Goal: Task Accomplishment & Management: Manage account settings

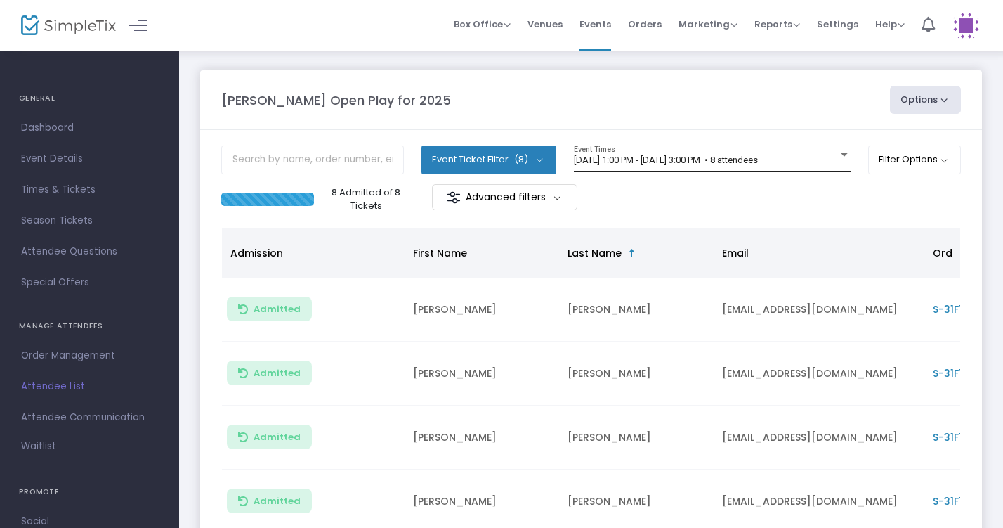
click at [706, 156] on span "[DATE] 1:00 PM - [DATE] 3:00 PM • 8 attendees" at bounding box center [666, 160] width 184 height 11
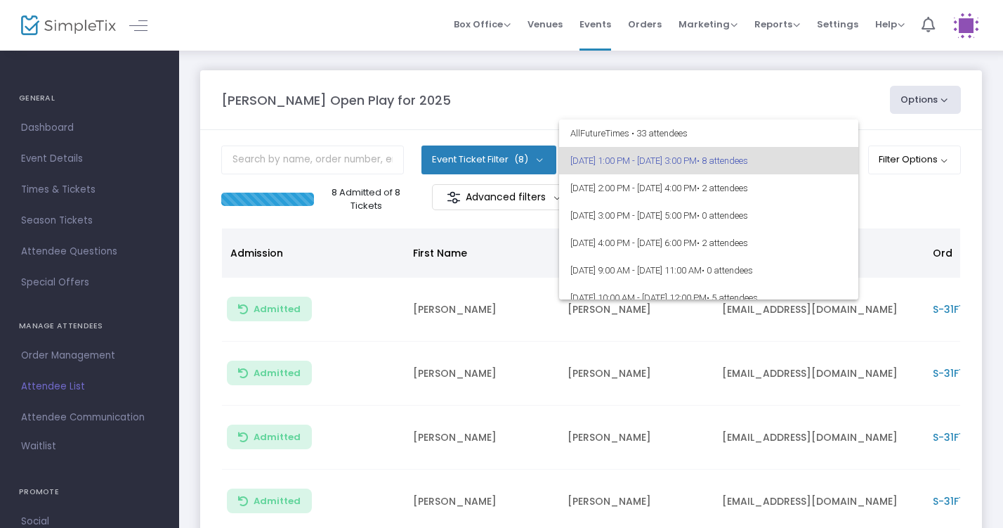
click at [638, 86] on div at bounding box center [501, 264] width 1003 height 528
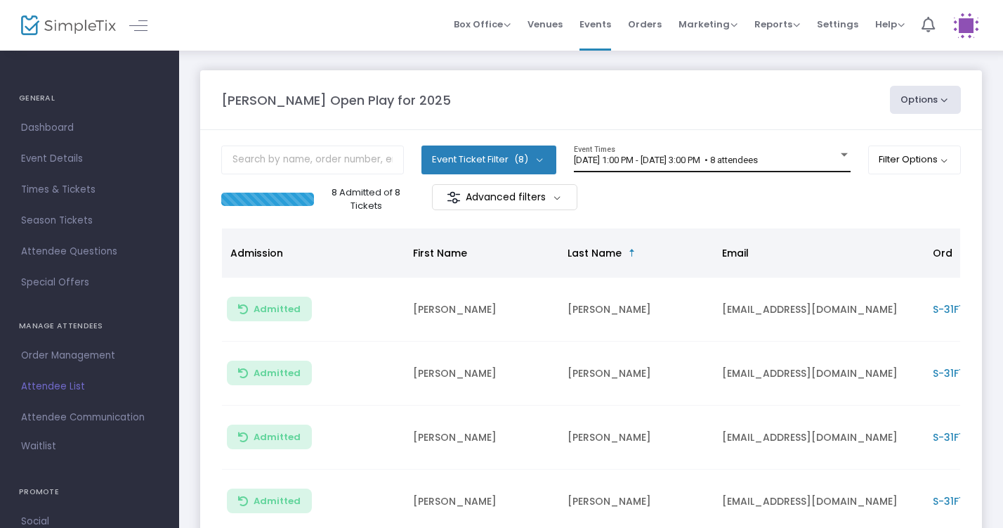
click at [740, 150] on div "8/19/2025 @ 1:00 PM - 8/19/2025 @ 3:00 PM • 8 attendees Event Times" at bounding box center [712, 158] width 277 height 27
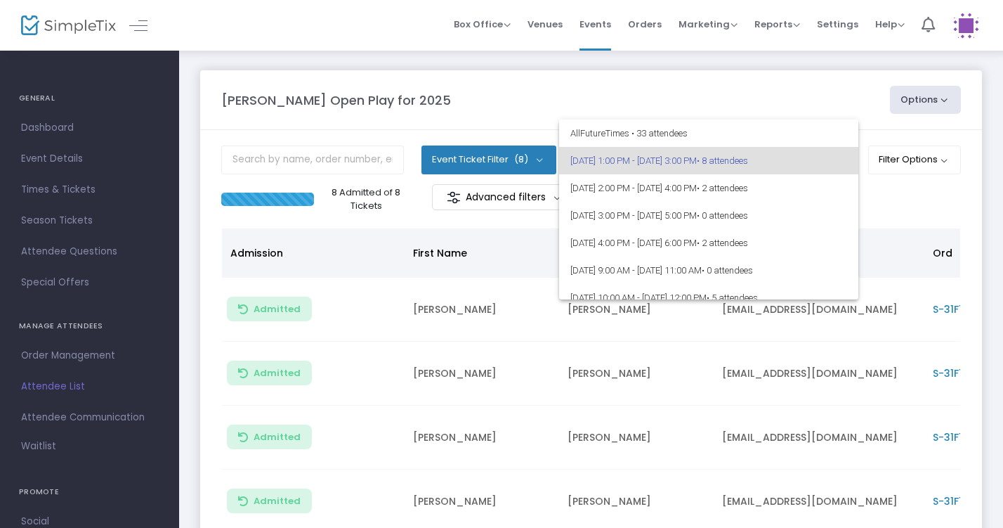
click at [883, 202] on div at bounding box center [501, 264] width 1003 height 528
